Goal: Transaction & Acquisition: Book appointment/travel/reservation

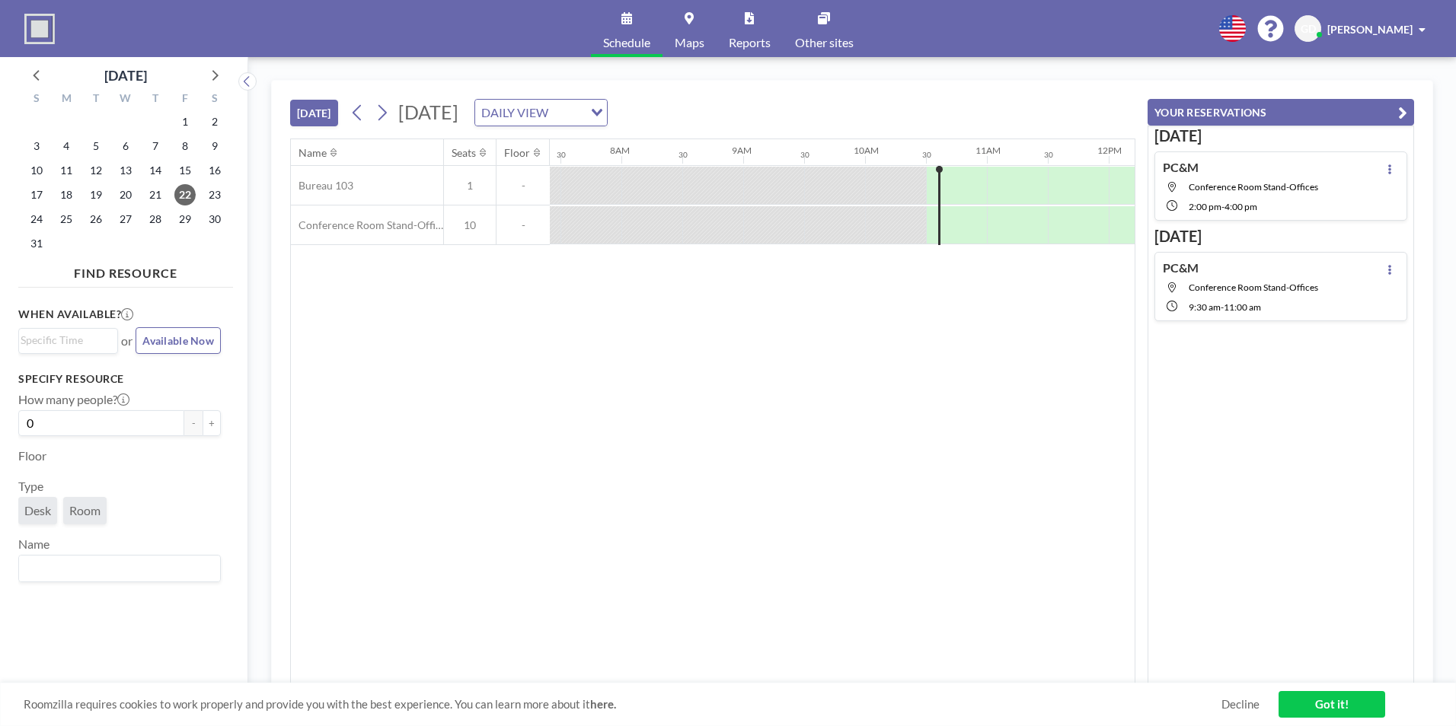
scroll to position [0, 914]
click at [117, 225] on span "27" at bounding box center [125, 219] width 21 height 21
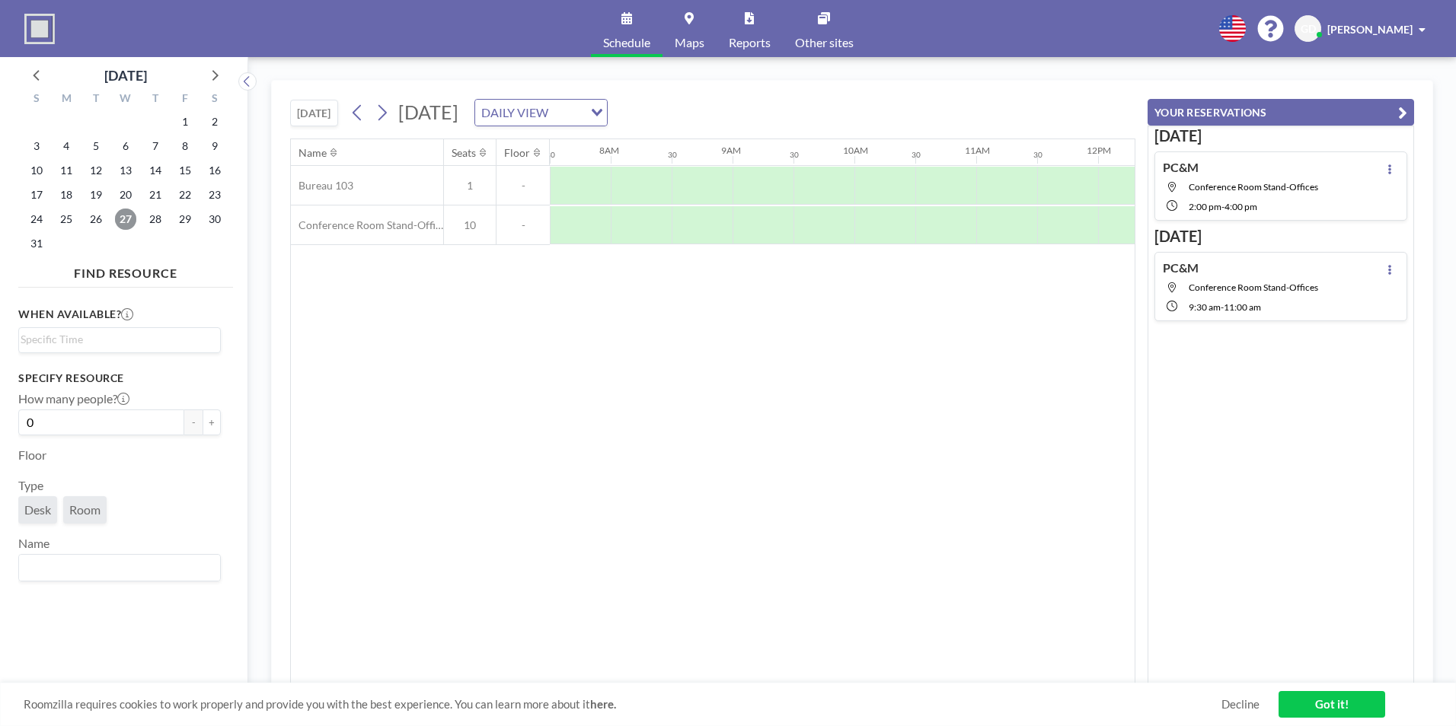
scroll to position [0, 1020]
drag, startPoint x: 779, startPoint y: 675, endPoint x: 803, endPoint y: 675, distance: 23.6
click at [802, 675] on div "Name Seats Floor 12AM 30 1AM 30 2AM 30 3AM 30 4AM 30 5AM 30 6AM 30 7AM 30 8AM 3…" at bounding box center [713, 411] width 844 height 544
drag, startPoint x: 803, startPoint y: 675, endPoint x: 845, endPoint y: 686, distance: 44.1
click at [845, 686] on div "[DATE] [DATE] DAILY VIEW Loading... Name Seats Floor 12AM 30 1AM 30 2AM 30 3AM …" at bounding box center [852, 392] width 1162 height 624
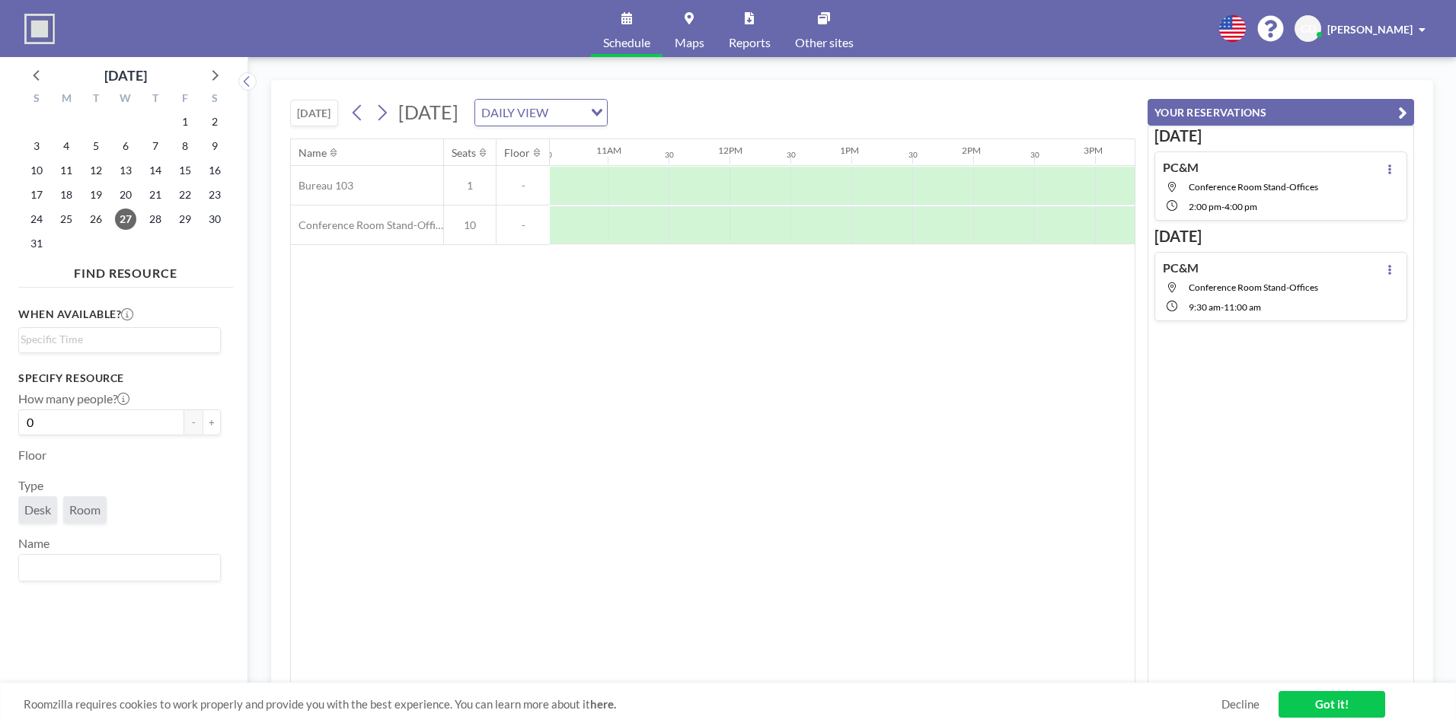
scroll to position [0, 1336]
click at [954, 231] on div at bounding box center [949, 225] width 61 height 38
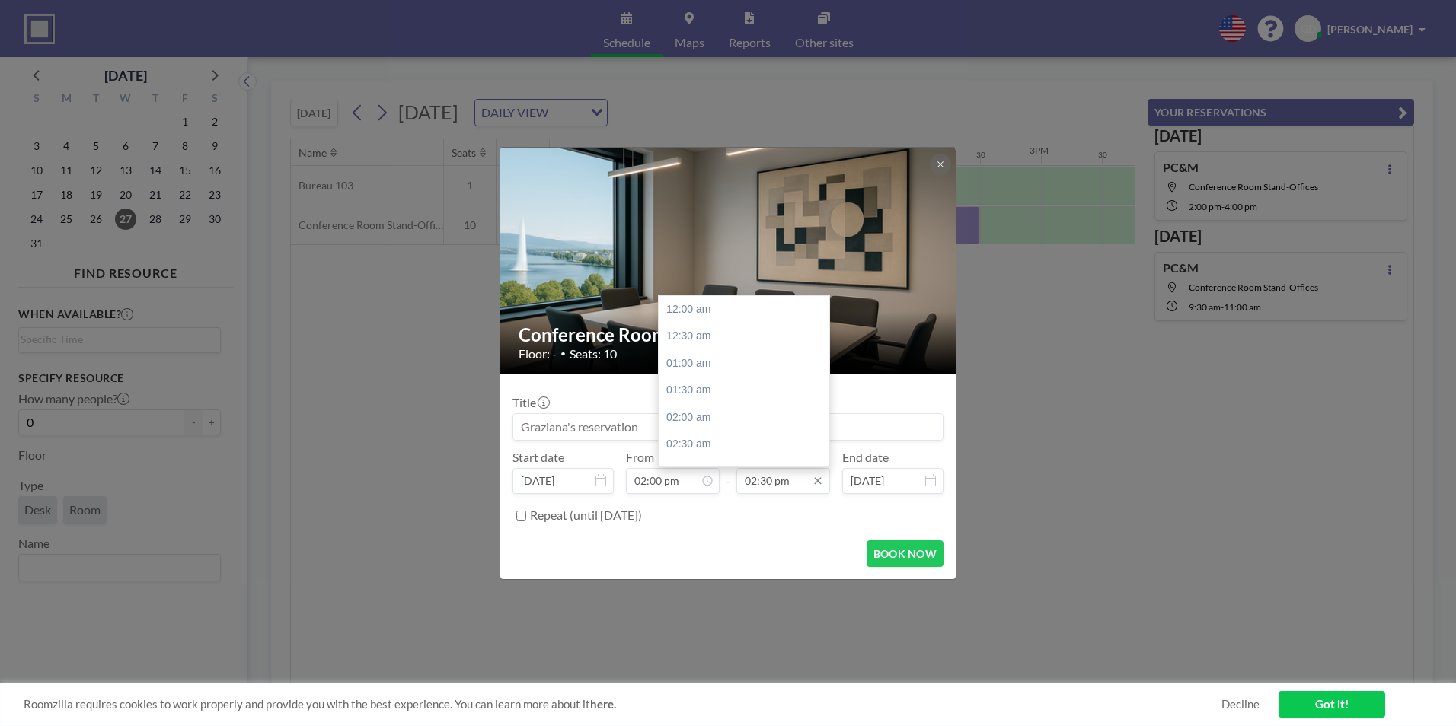
scroll to position [786, 0]
click at [806, 491] on input "02:30 pm" at bounding box center [783, 481] width 94 height 26
click at [705, 400] on div "04:00 pm" at bounding box center [748, 391] width 178 height 27
type input "04:00 pm"
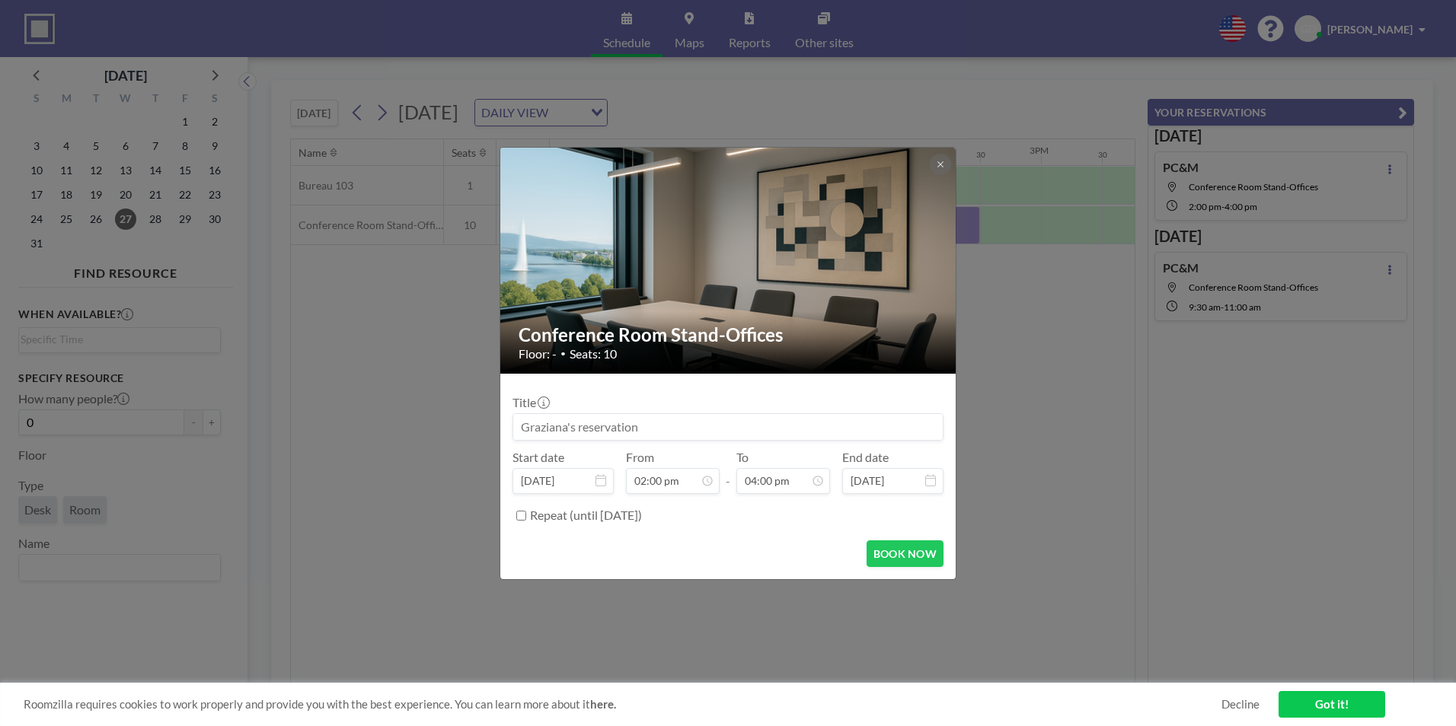
click at [682, 434] on input at bounding box center [727, 427] width 429 height 26
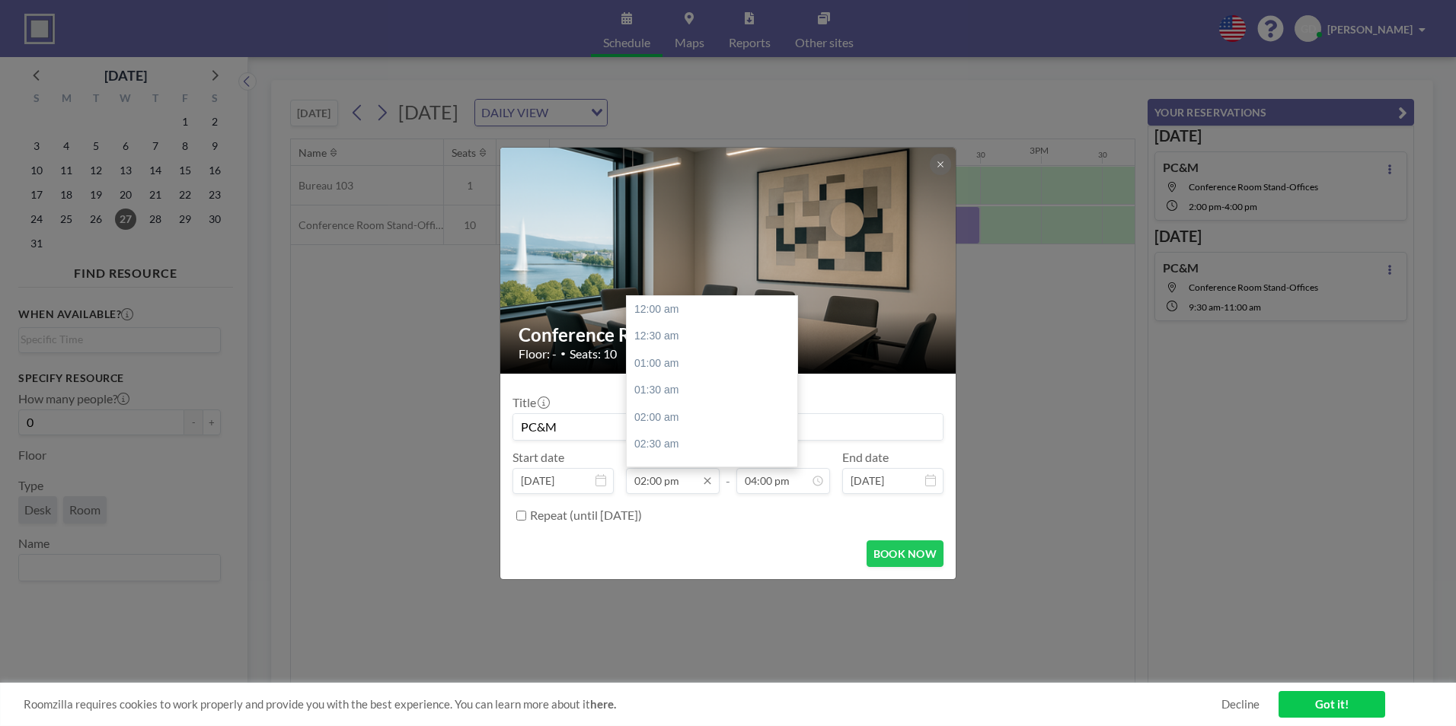
scroll to position [759, 0]
type input "PC&M"
click at [685, 487] on input "02:00 pm" at bounding box center [673, 481] width 94 height 26
click at [653, 486] on input "02:00 pm" at bounding box center [673, 481] width 94 height 26
click at [653, 485] on input "02:00 pm" at bounding box center [673, 481] width 94 height 26
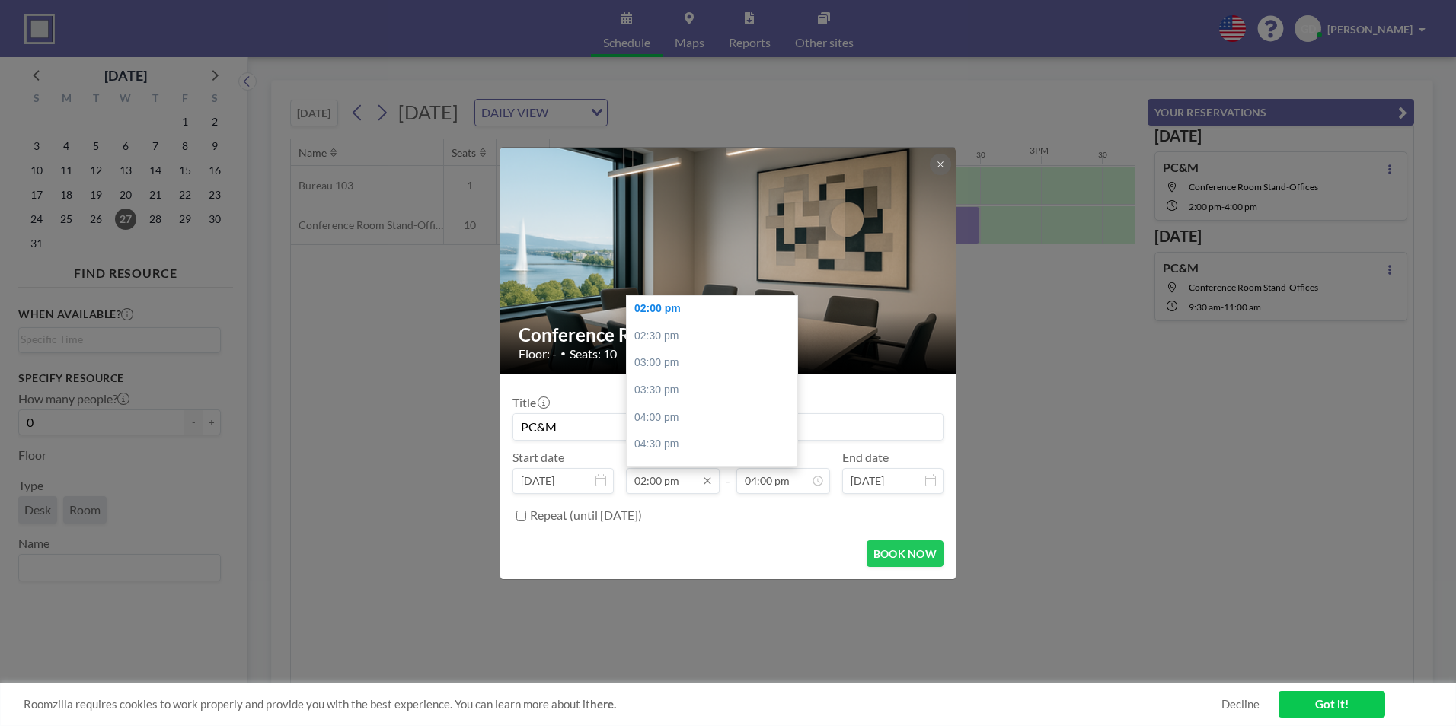
click at [659, 484] on input "02:00 pm" at bounding box center [673, 481] width 94 height 26
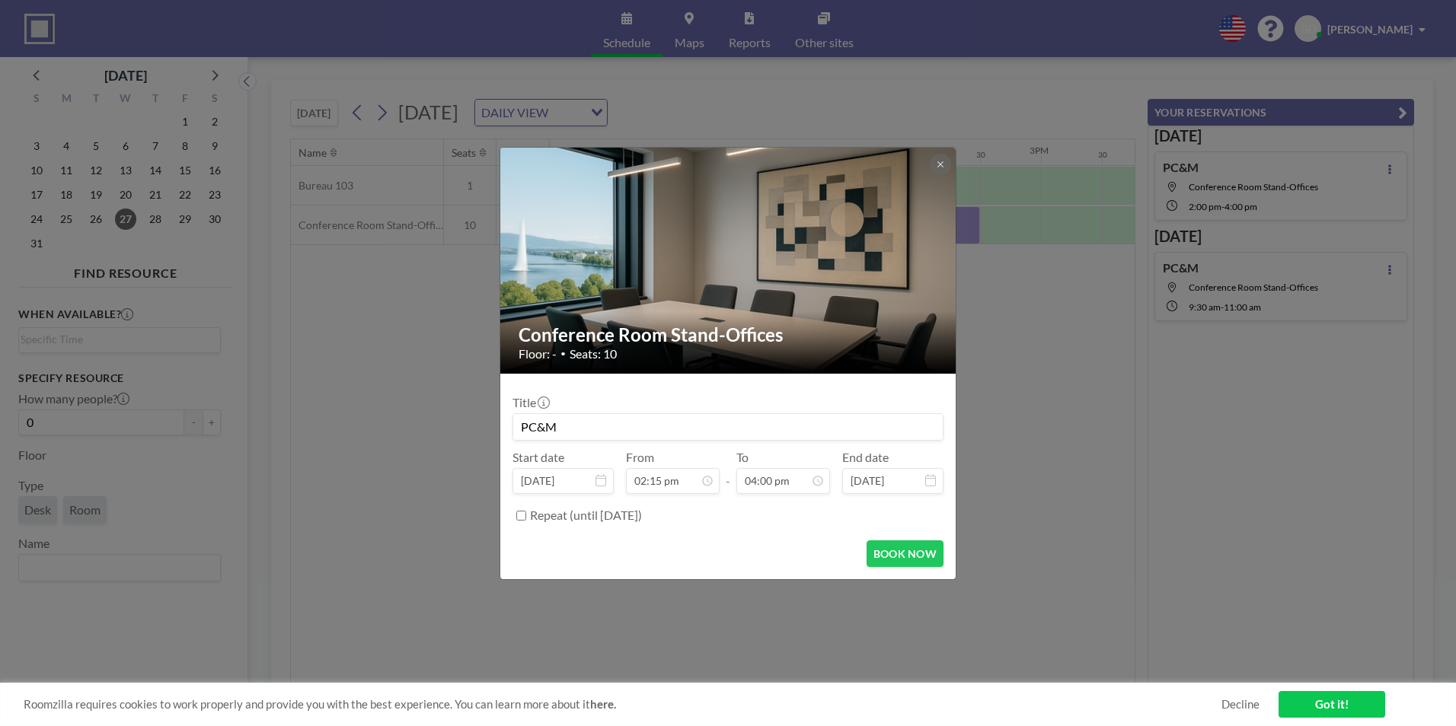
click at [771, 529] on form "Title PC&M Start date [DATE] From 02:15 pm 12:00 am 12:30 am 01:00 am 01:30 am …" at bounding box center [727, 477] width 455 height 206
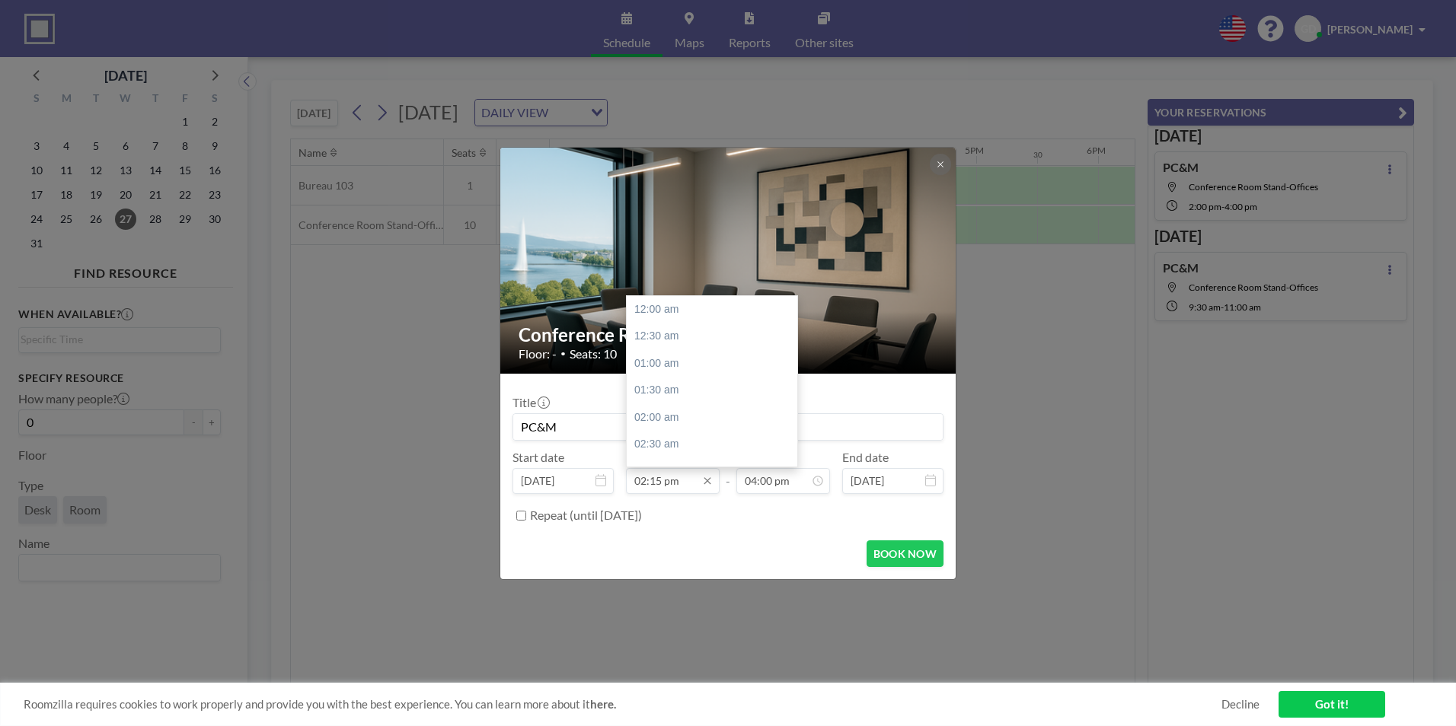
click at [660, 482] on input "02:15 pm" at bounding box center [673, 481] width 94 height 26
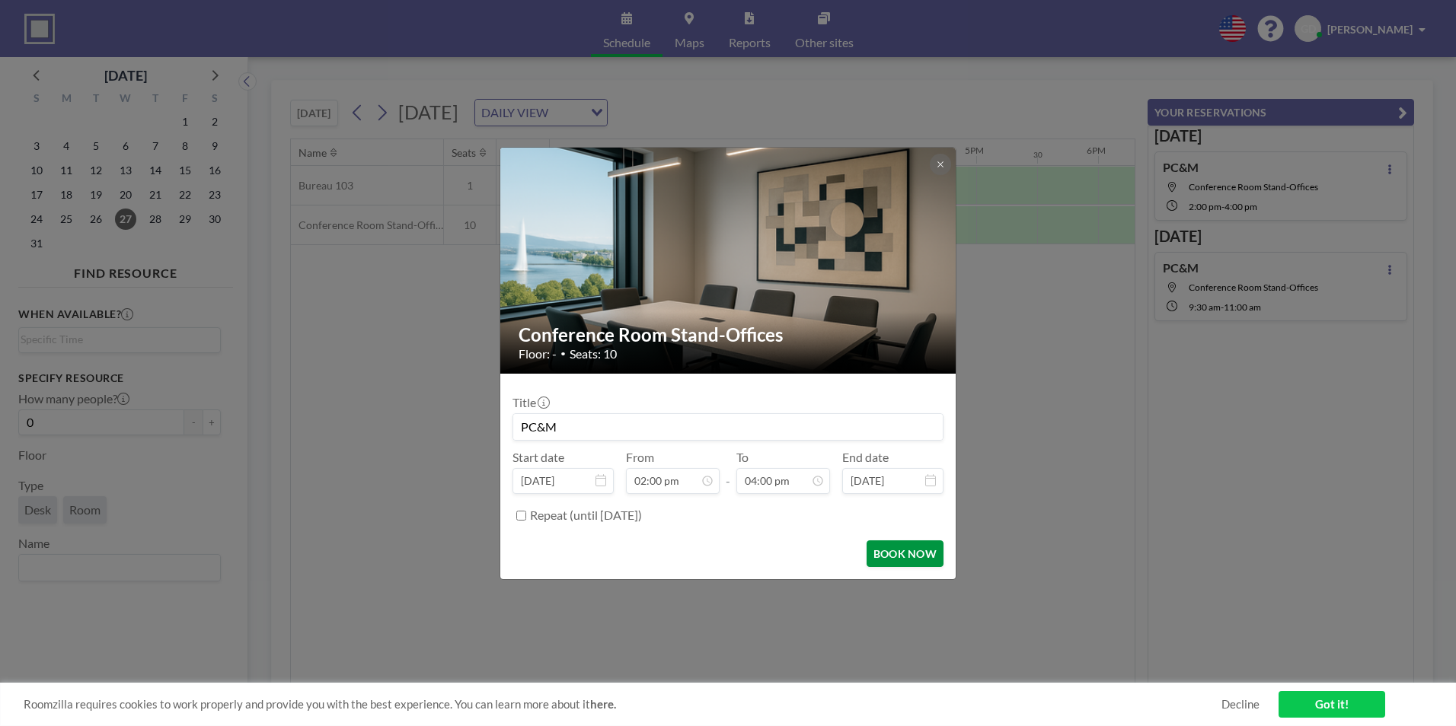
type input "02:00 pm"
click at [895, 551] on button "BOOK NOW" at bounding box center [905, 554] width 77 height 27
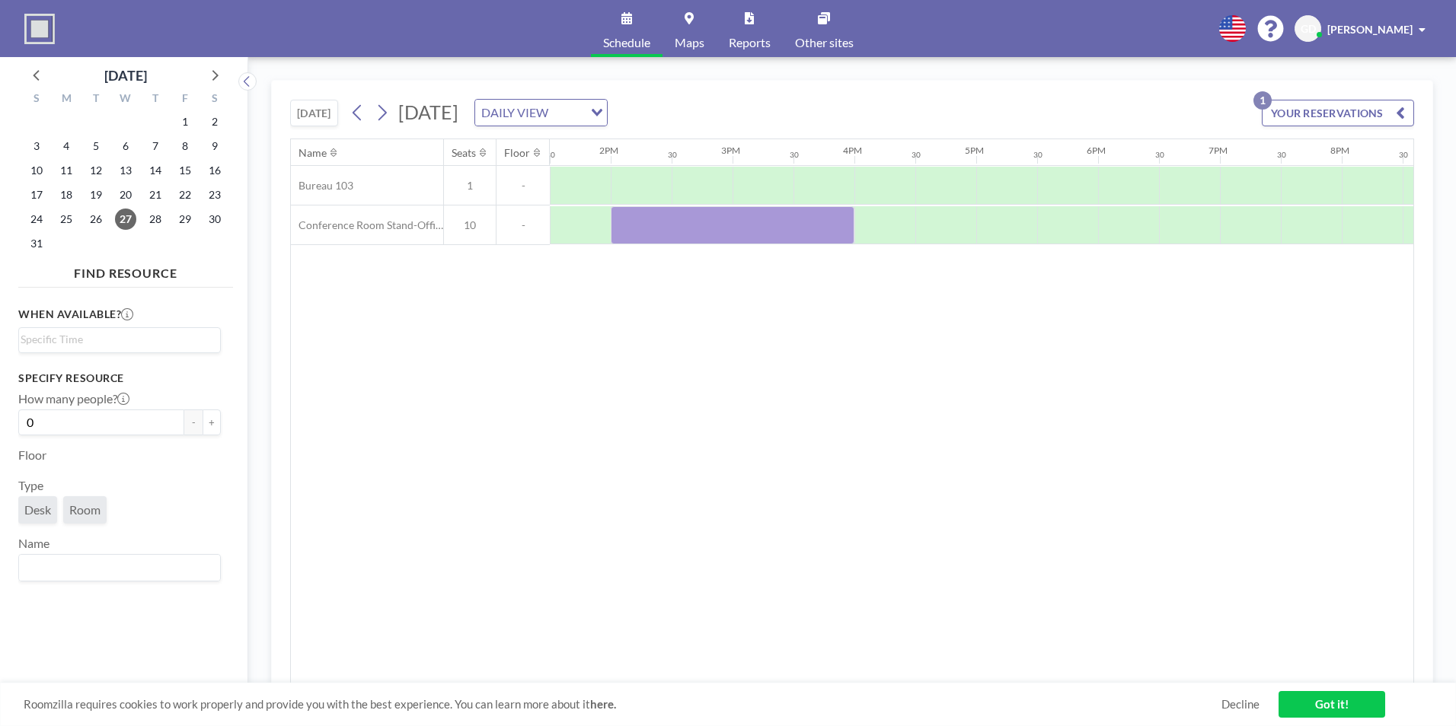
click at [1310, 113] on button "YOUR RESERVATIONS 1" at bounding box center [1338, 113] width 152 height 27
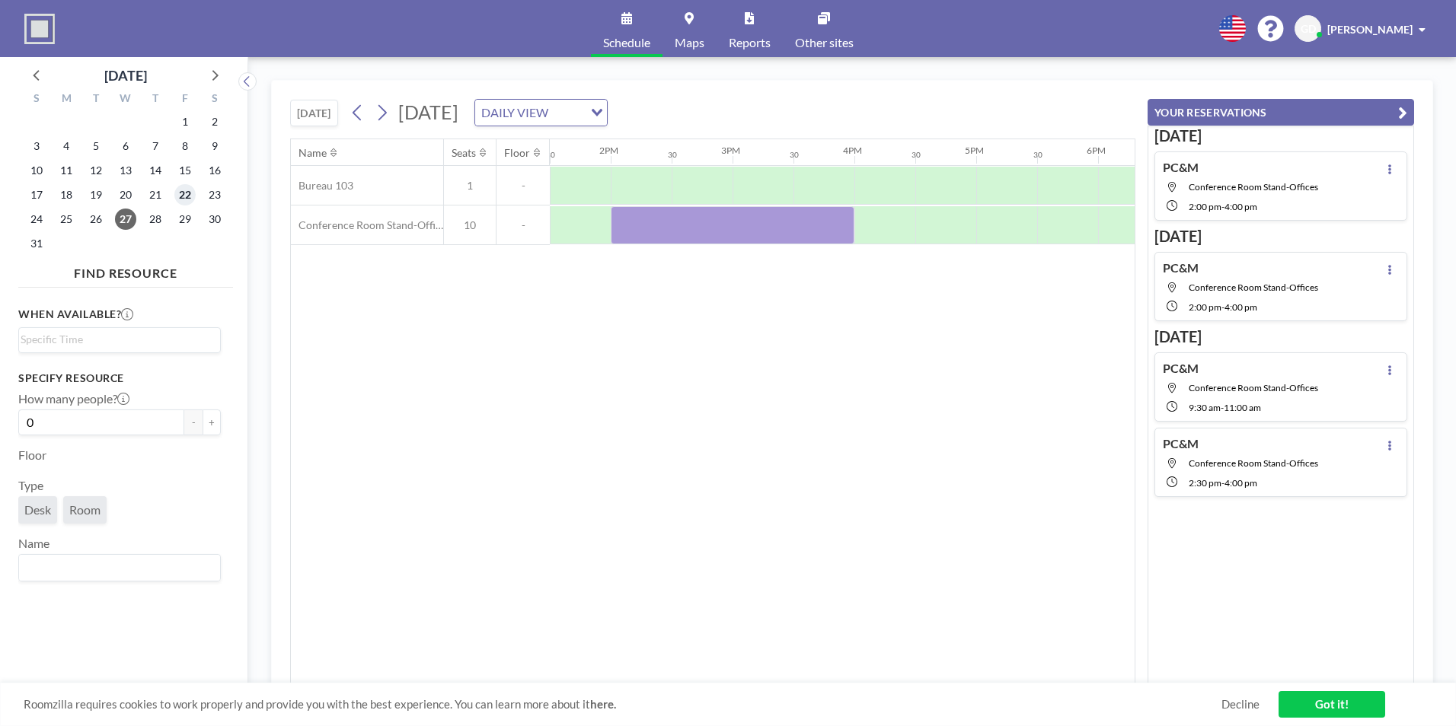
click at [185, 195] on span "22" at bounding box center [184, 194] width 21 height 21
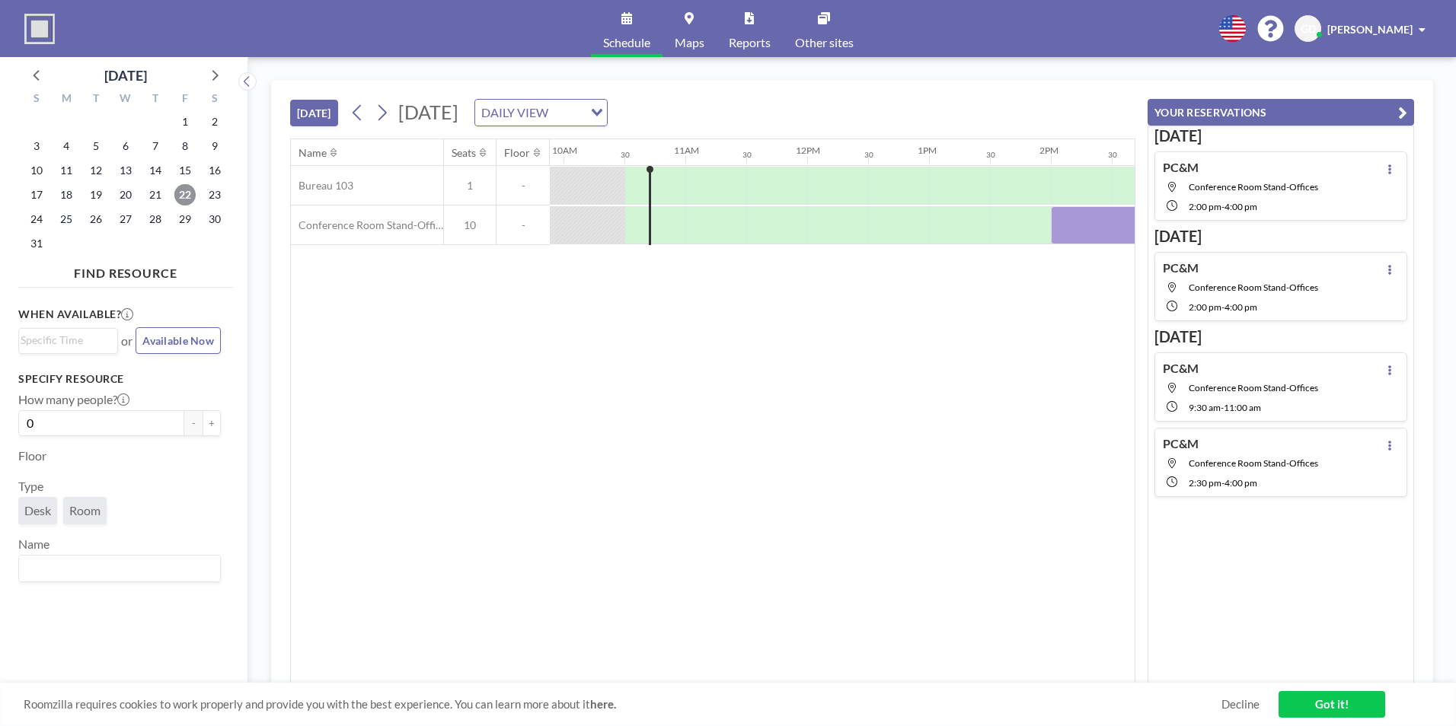
scroll to position [0, 1218]
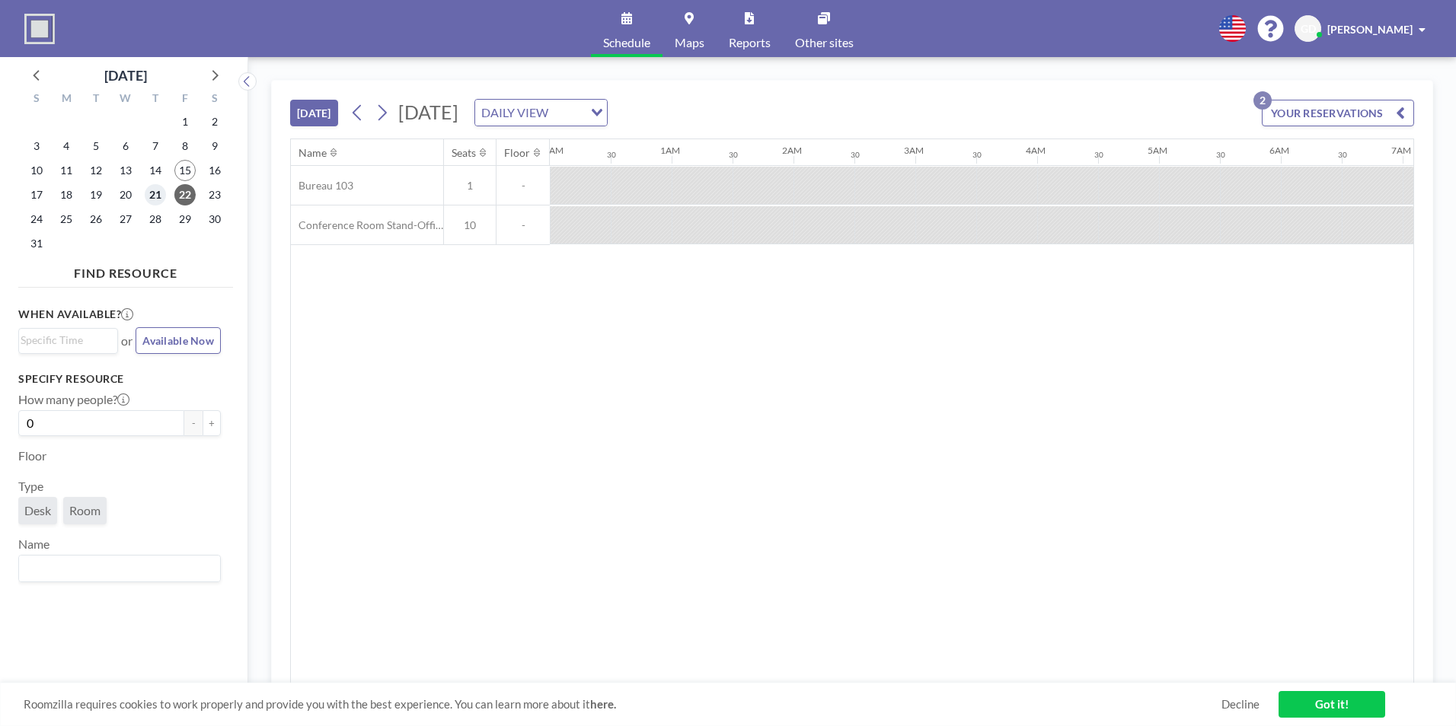
click at [158, 196] on span "21" at bounding box center [155, 194] width 21 height 21
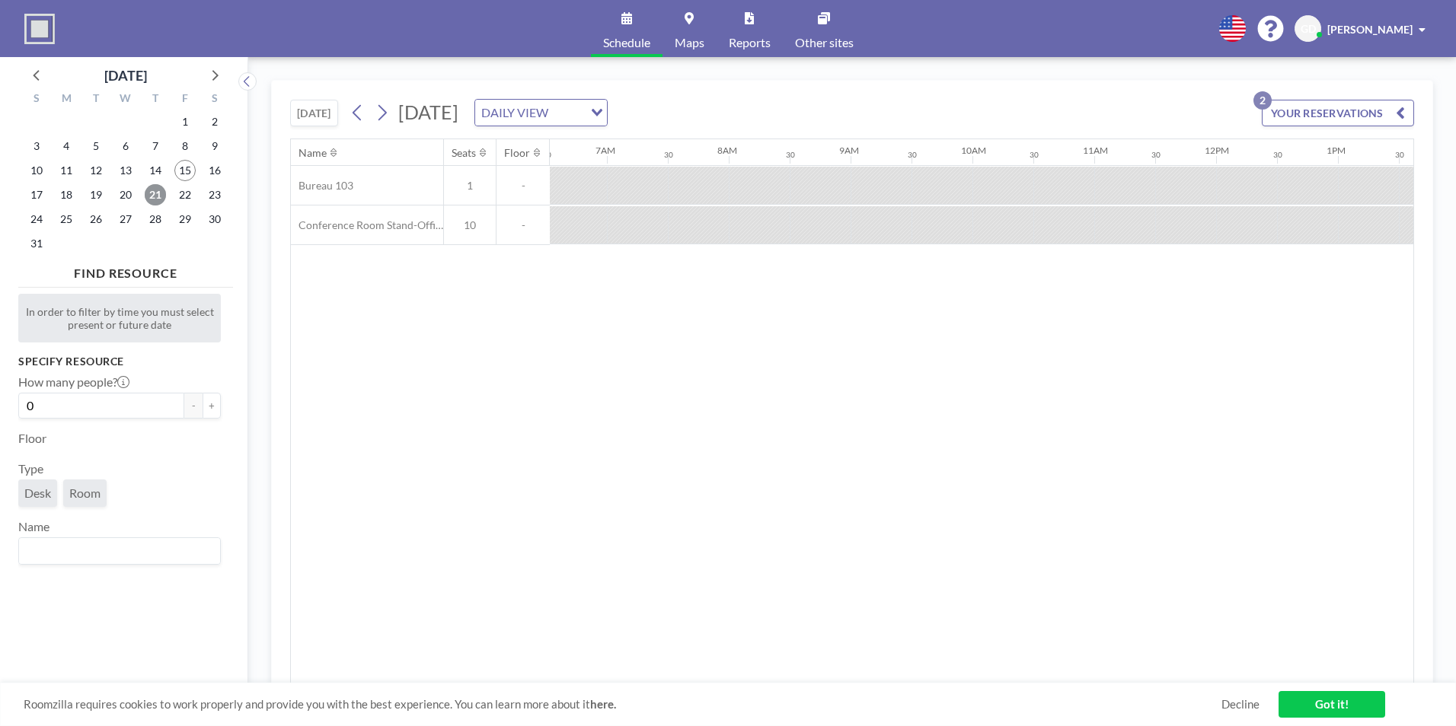
scroll to position [0, 914]
click at [1333, 123] on button "YOUR RESERVATIONS 2" at bounding box center [1338, 113] width 152 height 27
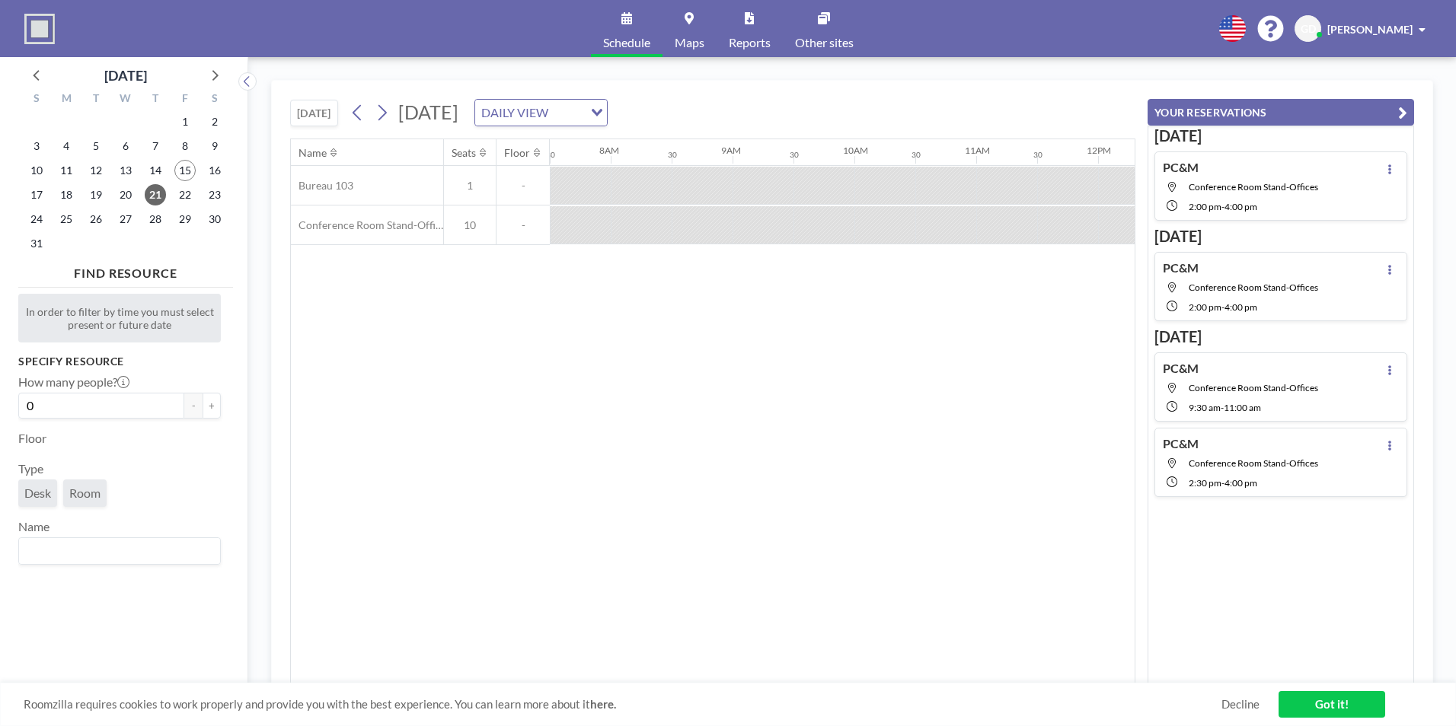
click at [1332, 182] on div "PC&M Conference Room Stand-Offices 2:00 PM - 4:00 PM" at bounding box center [1280, 186] width 253 height 69
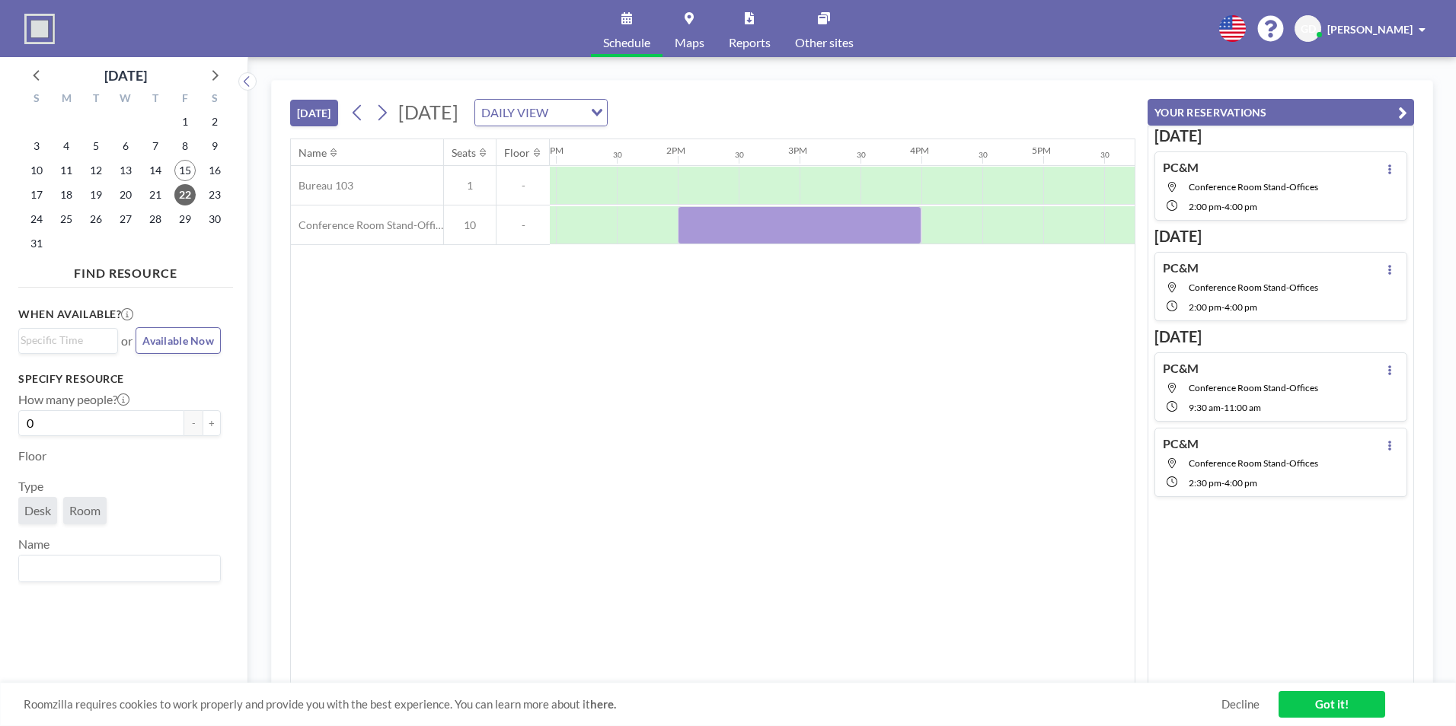
scroll to position [0, 1645]
click at [152, 220] on span "28" at bounding box center [155, 219] width 21 height 21
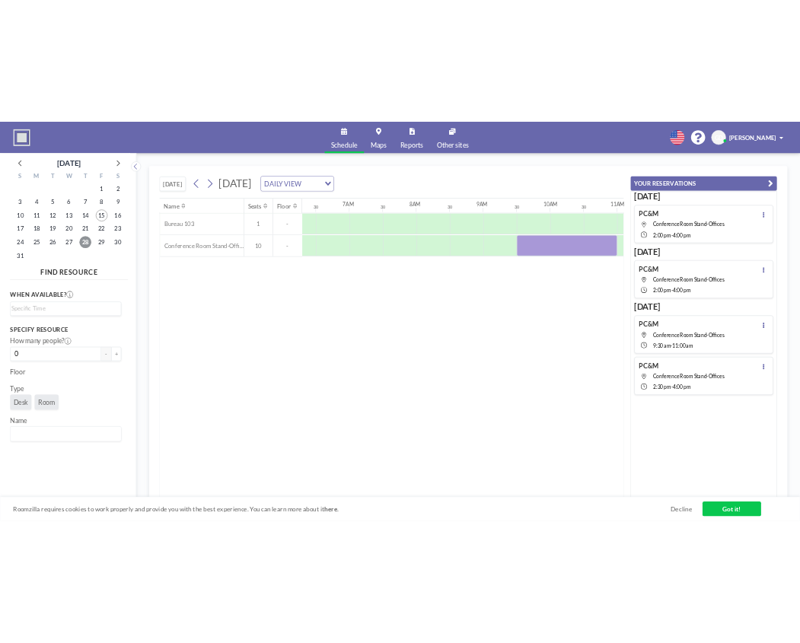
scroll to position [0, 914]
